Goal: Transaction & Acquisition: Purchase product/service

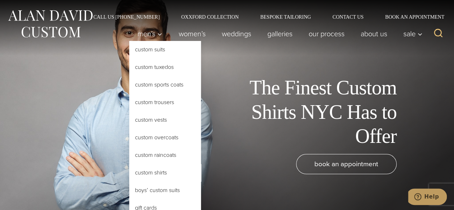
click at [156, 174] on link "Custom Shirts" at bounding box center [165, 172] width 72 height 17
click at [154, 171] on link "Custom Shirts" at bounding box center [165, 172] width 72 height 17
